Goal: Information Seeking & Learning: Learn about a topic

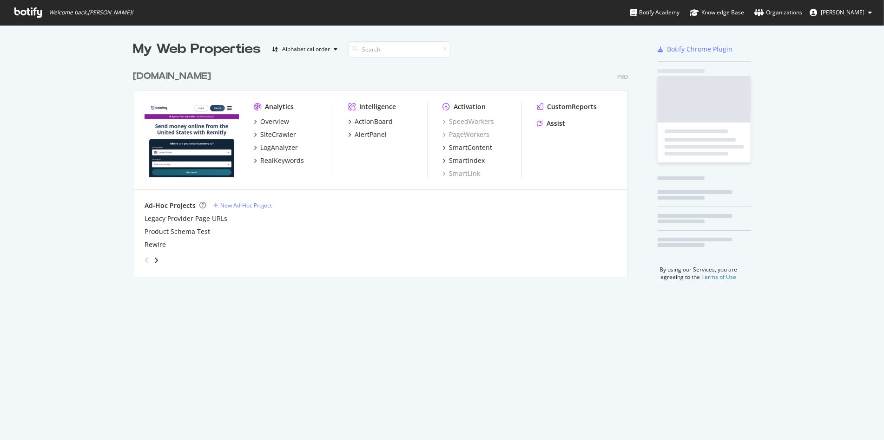
scroll to position [210, 494]
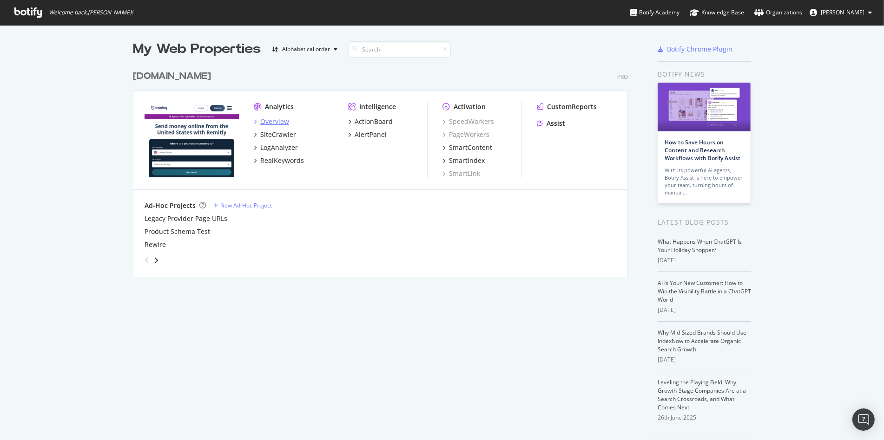
click at [274, 118] on div "Overview" at bounding box center [274, 121] width 29 height 9
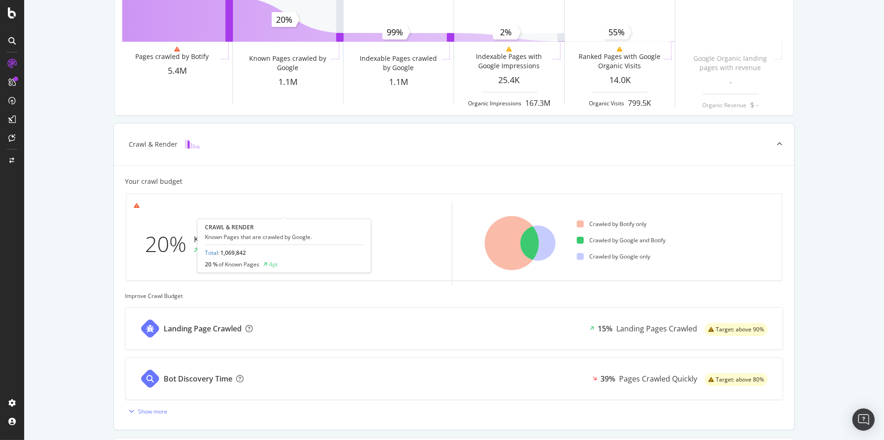
scroll to position [111, 0]
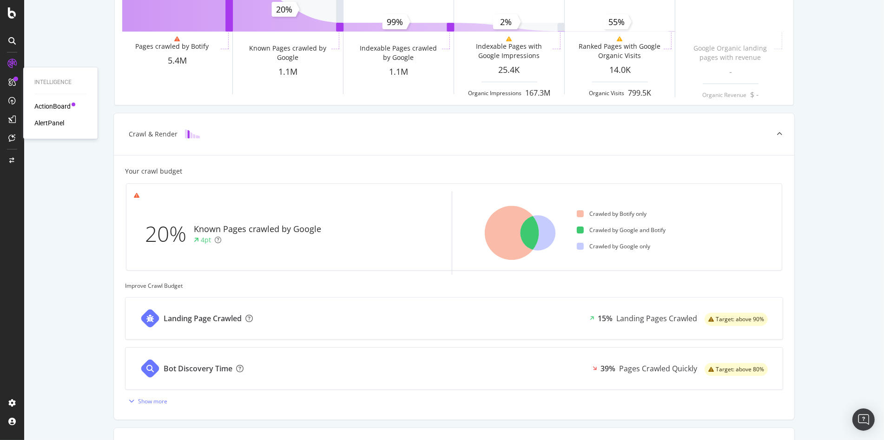
click at [51, 107] on div "ActionBoard" at bounding box center [52, 106] width 36 height 9
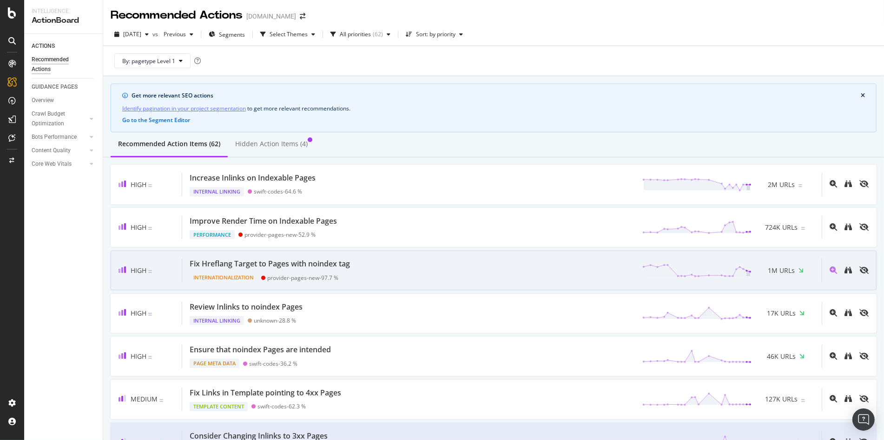
click at [319, 275] on div "provider-pages-new - 97.7 %" at bounding box center [302, 278] width 71 height 7
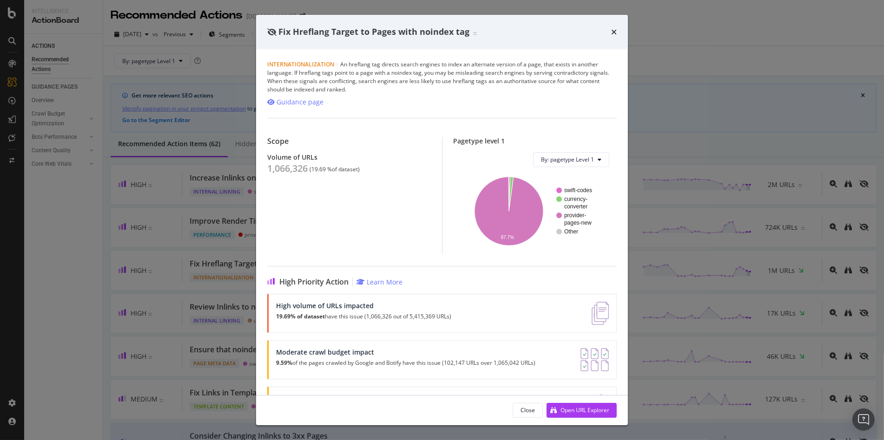
click at [579, 395] on img "modal" at bounding box center [593, 406] width 29 height 23
click at [580, 402] on div "Close Open URL Explorer" at bounding box center [442, 411] width 372 height 30
click at [582, 409] on div "Open URL Explorer" at bounding box center [584, 410] width 49 height 8
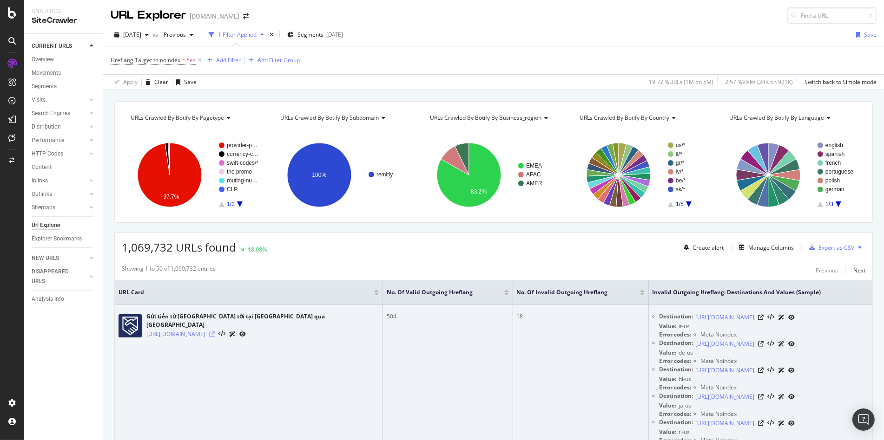
click at [215, 332] on icon at bounding box center [212, 335] width 6 height 6
click at [764, 315] on icon at bounding box center [761, 318] width 6 height 6
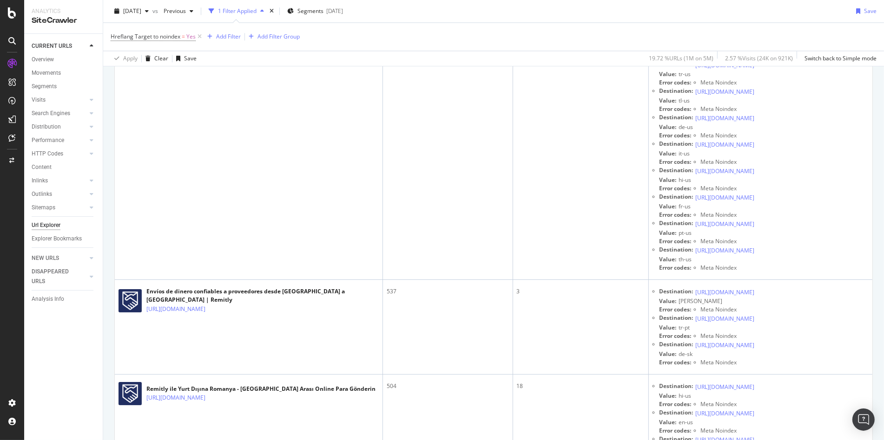
scroll to position [6596, 0]
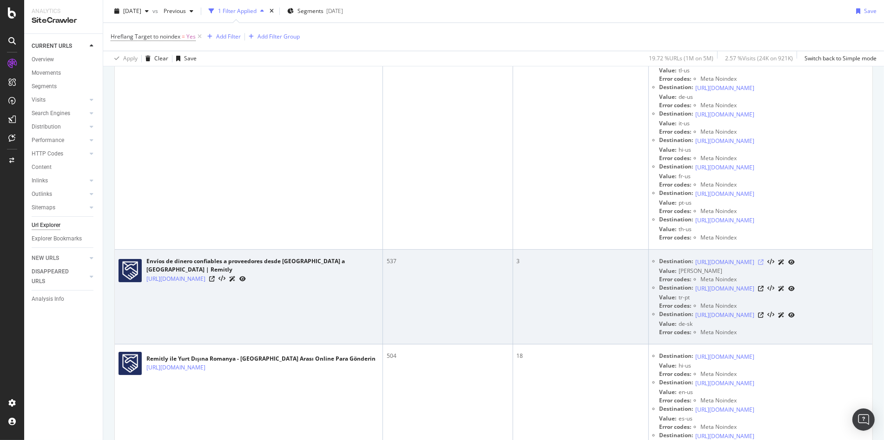
click at [764, 260] on icon at bounding box center [761, 263] width 6 height 6
click at [764, 313] on icon at bounding box center [761, 316] width 6 height 6
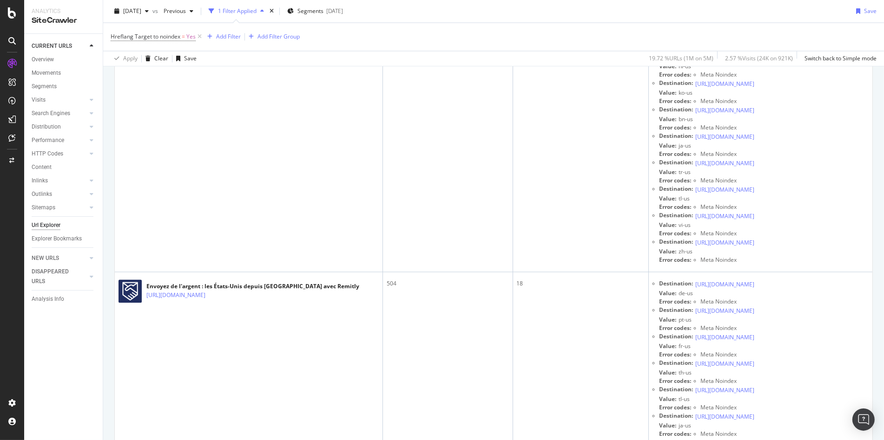
scroll to position [0, 0]
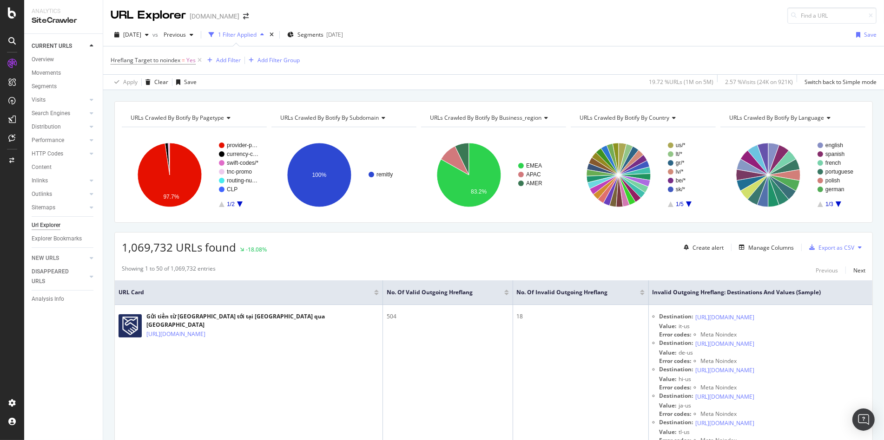
click at [236, 54] on div "Hreflang Target to noindex = Yes Add Filter Add Filter Group" at bounding box center [205, 60] width 189 height 13
click at [235, 56] on div "Add Filter" at bounding box center [228, 60] width 25 height 8
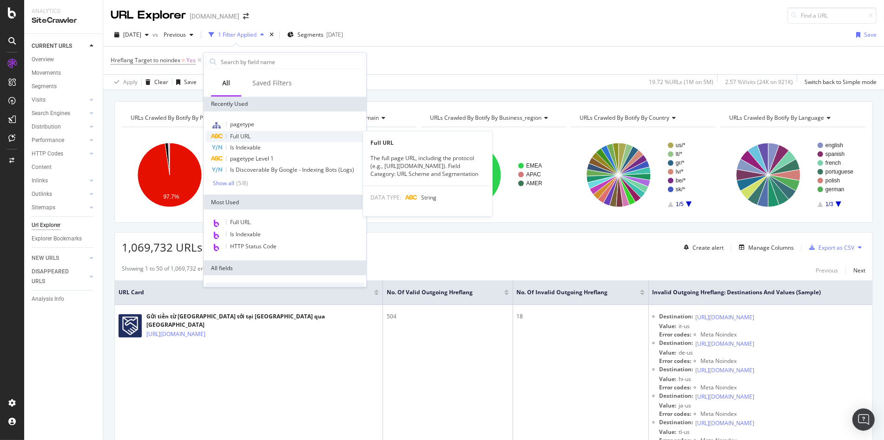
click at [239, 137] on span "Full URL" at bounding box center [240, 136] width 20 height 8
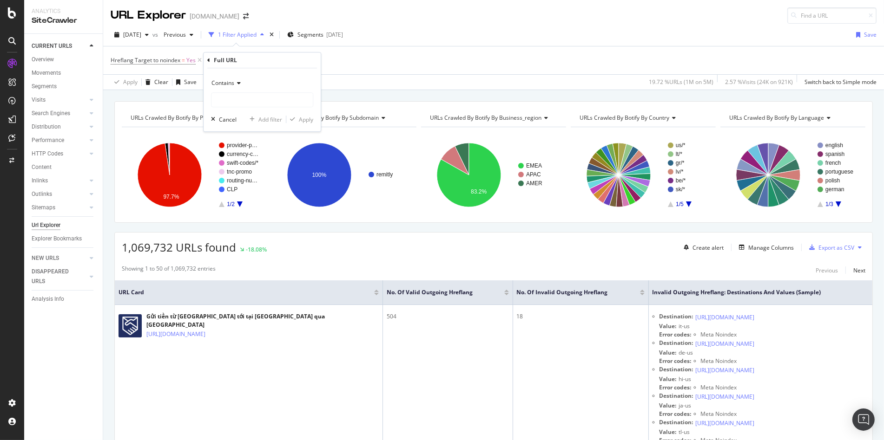
click at [235, 85] on icon at bounding box center [237, 83] width 7 height 6
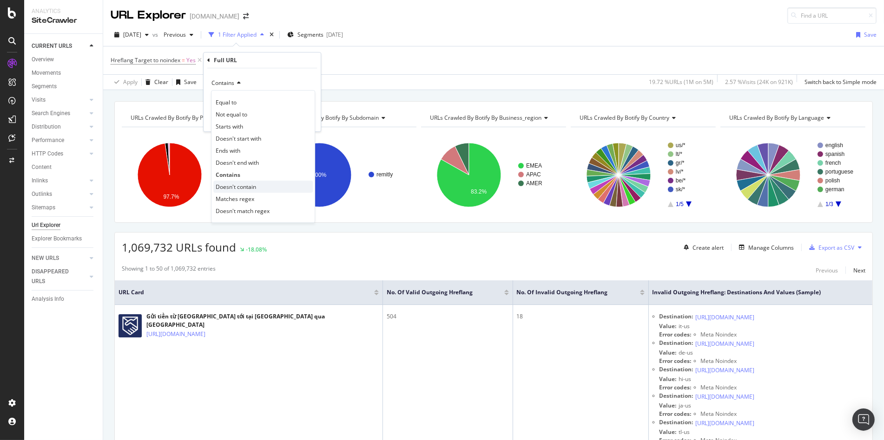
click at [231, 184] on span "Doesn't contain" at bounding box center [236, 187] width 40 height 8
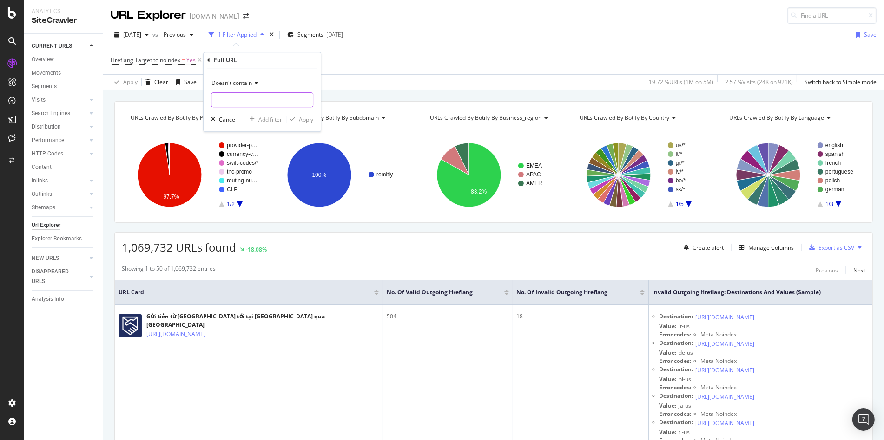
click at [242, 99] on input "text" at bounding box center [261, 99] width 101 height 15
type input "united-states"
drag, startPoint x: 313, startPoint y: 113, endPoint x: 310, endPoint y: 118, distance: 5.4
click at [313, 114] on div "Doesn't contain united-states Cancel Add filter Apply" at bounding box center [261, 99] width 117 height 63
click at [309, 118] on div "Apply" at bounding box center [306, 120] width 14 height 8
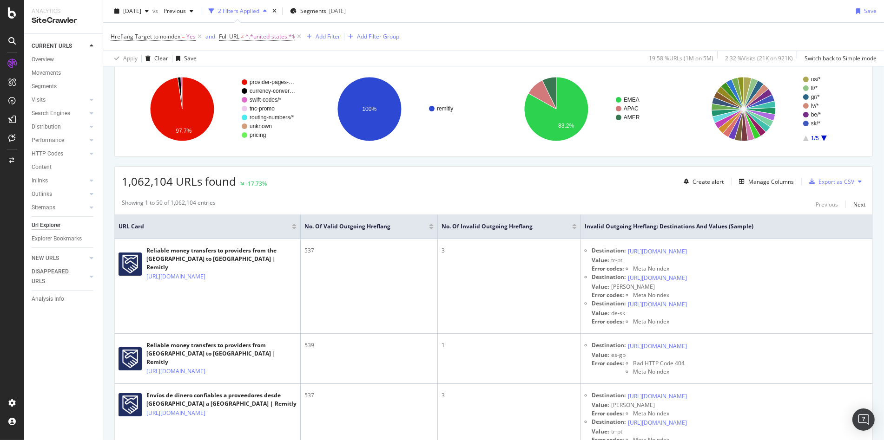
scroll to position [106, 0]
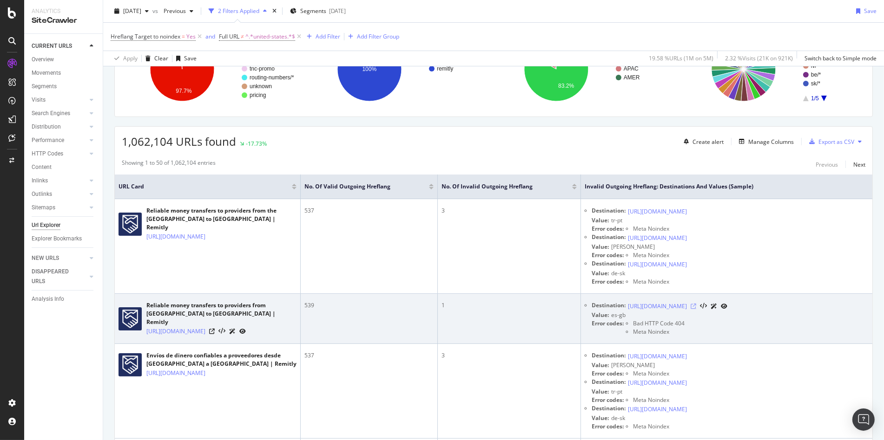
click at [696, 304] on icon at bounding box center [693, 307] width 6 height 6
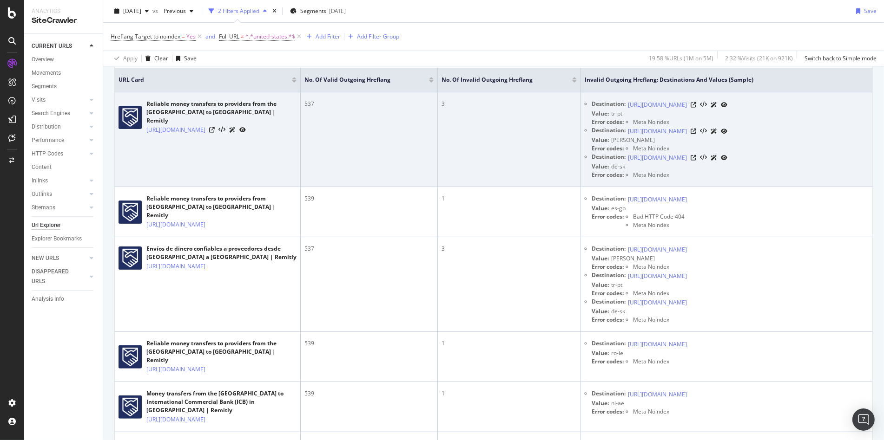
scroll to position [367, 0]
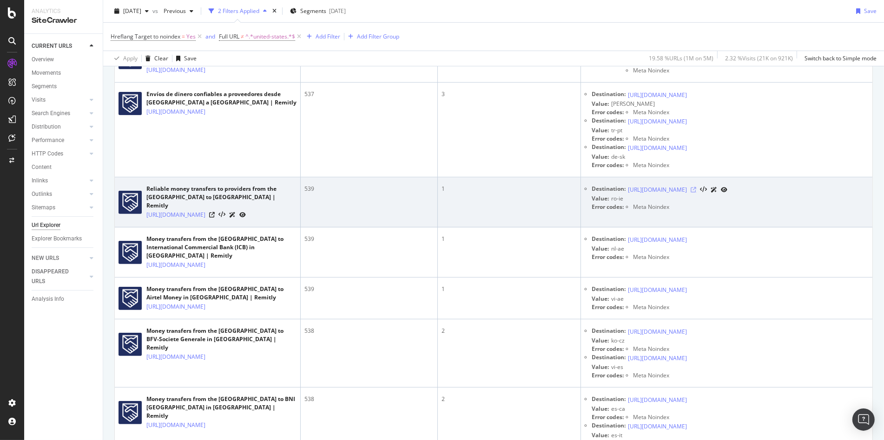
click at [696, 187] on icon at bounding box center [693, 190] width 6 height 6
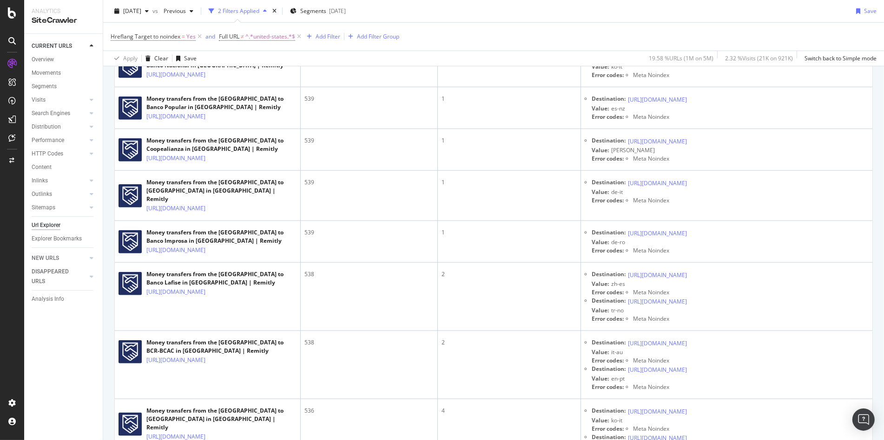
scroll to position [1009, 0]
